Goal: Task Accomplishment & Management: Manage account settings

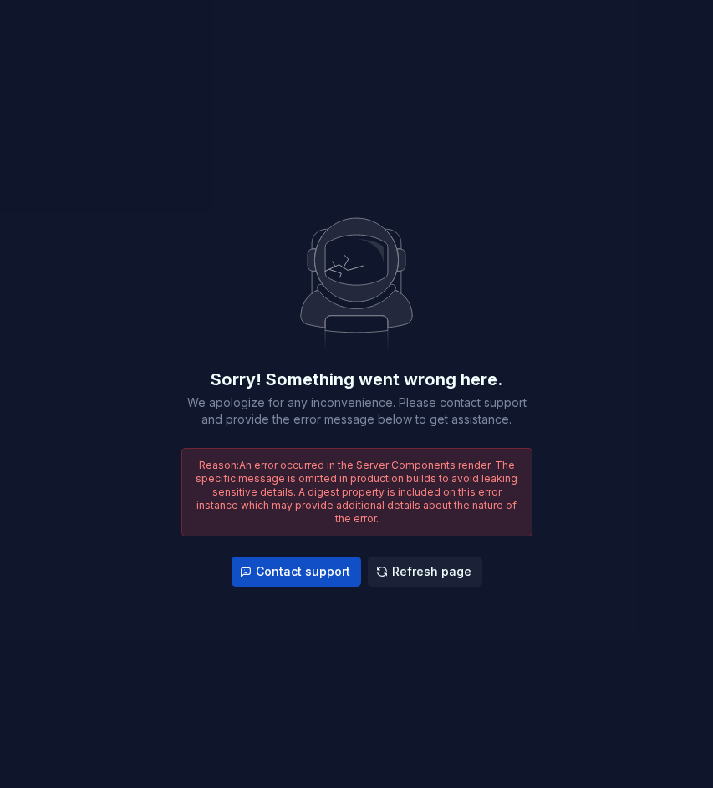
click at [563, 303] on div "Sorry! Something went wrong here. We apologize for any inconvenience. Please co…" at bounding box center [356, 394] width 713 height 788
